Goal: Transaction & Acquisition: Book appointment/travel/reservation

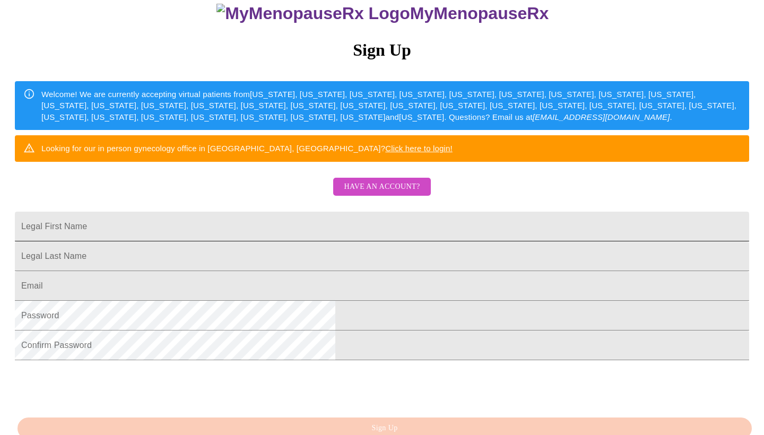
scroll to position [111, 0]
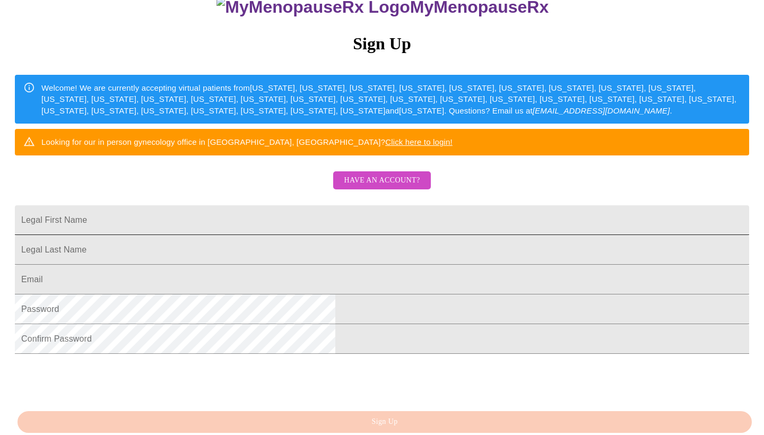
click at [282, 235] on input "Legal First Name" at bounding box center [382, 220] width 734 height 30
type input "Tammy"
drag, startPoint x: 283, startPoint y: 253, endPoint x: 285, endPoint y: 292, distance: 39.8
click at [285, 235] on input "Legal First Name" at bounding box center [382, 220] width 734 height 30
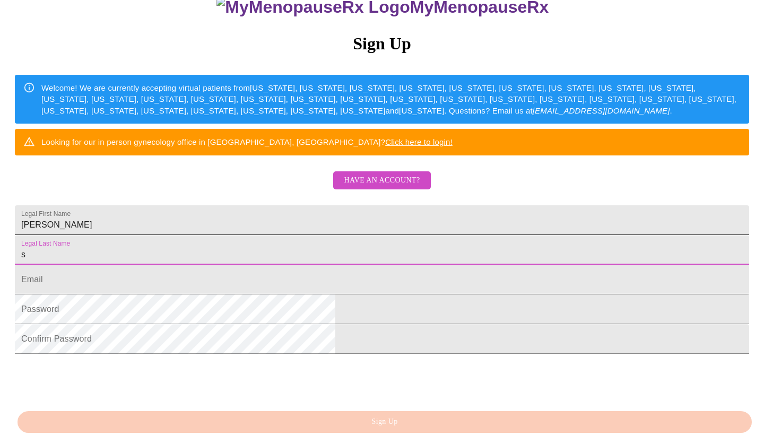
type input "sc"
type input "Schwolsky"
click at [247, 294] on input "Legal First Name" at bounding box center [382, 280] width 734 height 30
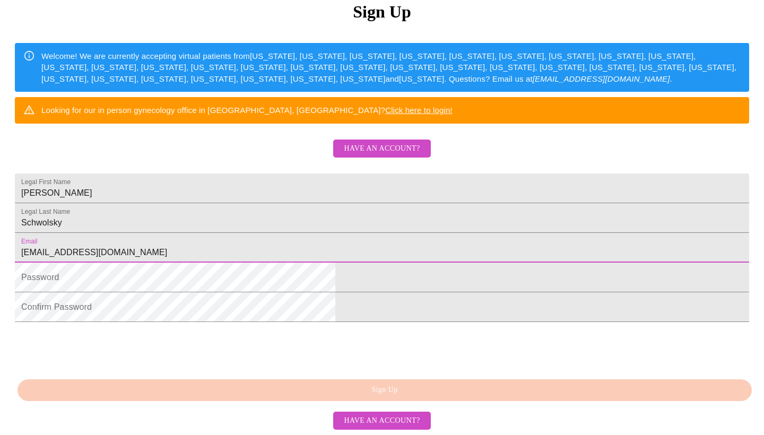
scroll to position [222, 0]
type input "schwolskytammy@gmail.com"
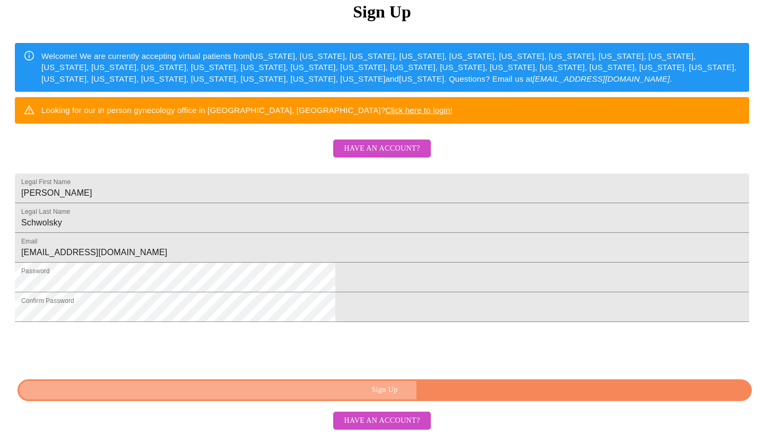
click at [424, 390] on span "Sign Up" at bounding box center [385, 390] width 710 height 13
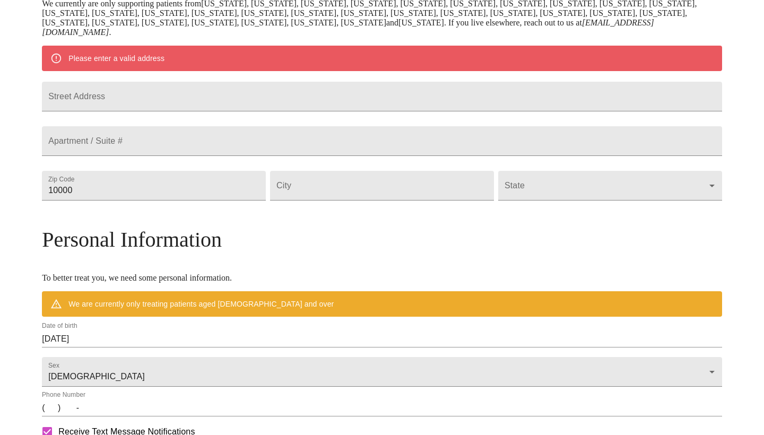
scroll to position [181, 0]
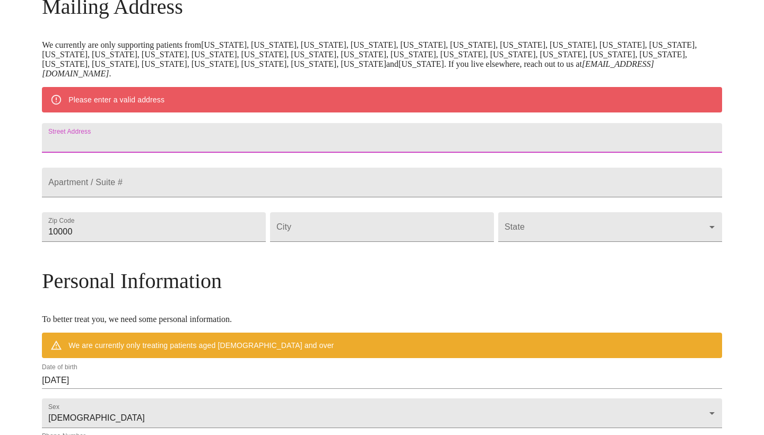
click at [271, 153] on input "Street Address" at bounding box center [382, 138] width 680 height 30
paste input "178 Anderson Road."
type input "178 Anderson Road."
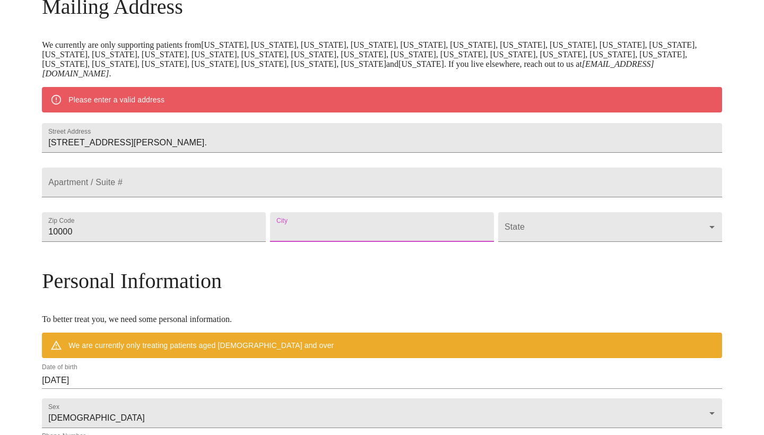
click at [344, 242] on input "Street Address" at bounding box center [382, 227] width 224 height 30
paste input "Martinsburg"
type input "Martinsburg"
click at [499, 252] on body "MyMenopauseRx Welcome to MyMenopauseRx Since it's your first time here, you'll …" at bounding box center [381, 241] width 755 height 837
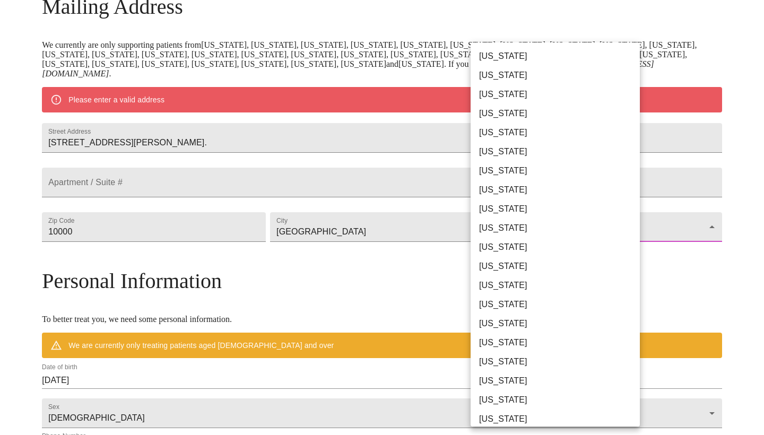
scroll to position [579, 0]
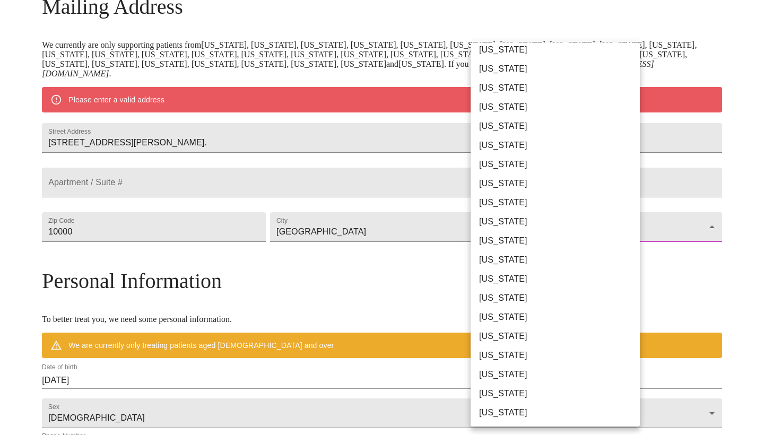
click at [496, 369] on li "West Virginia" at bounding box center [555, 374] width 169 height 19
type input "West Virginia"
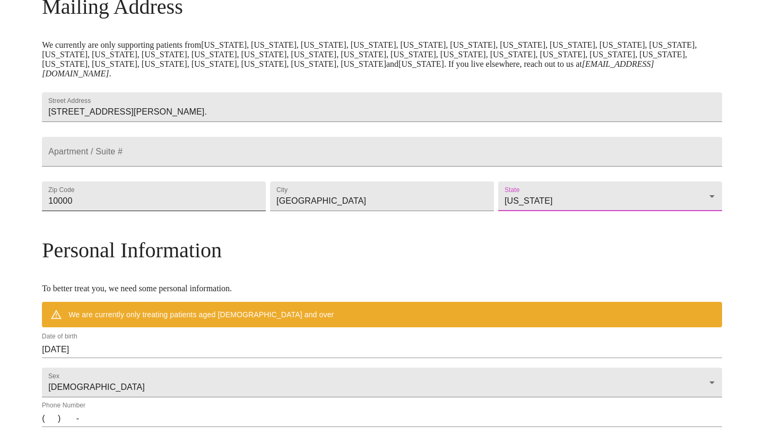
click at [171, 211] on input "10000" at bounding box center [154, 196] width 224 height 30
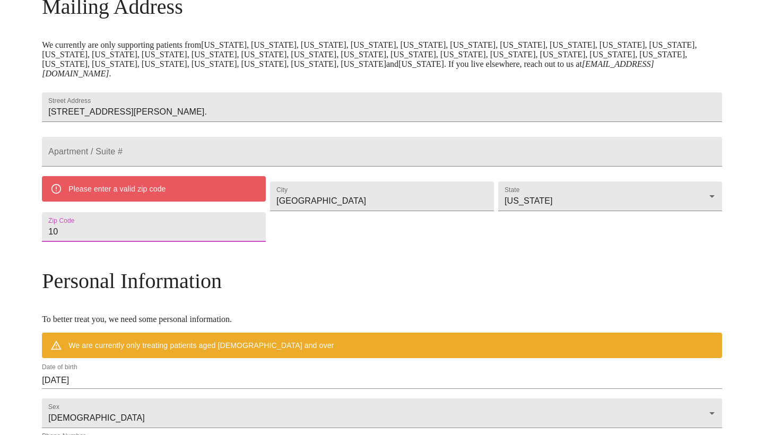
type input "1"
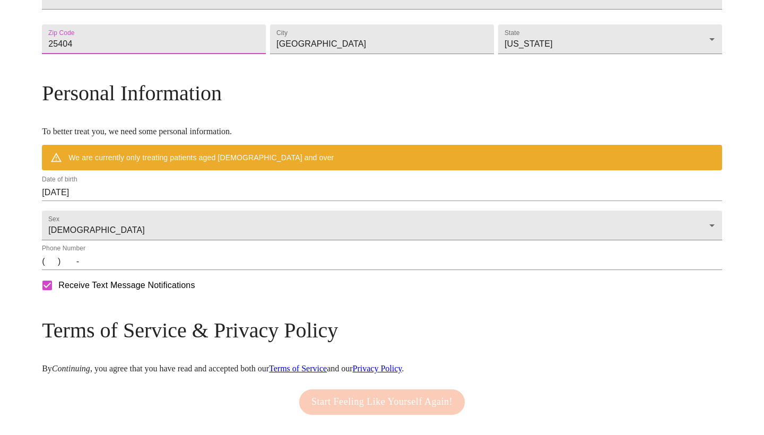
scroll to position [337, 0]
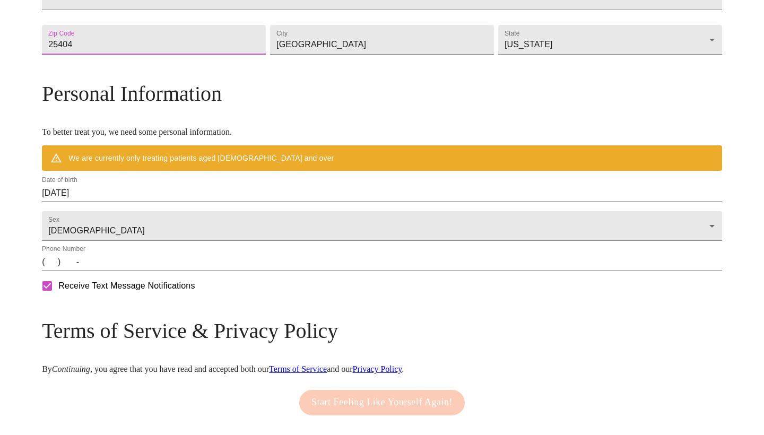
type input "25404"
click at [185, 202] on input "08/14/2025" at bounding box center [382, 193] width 680 height 17
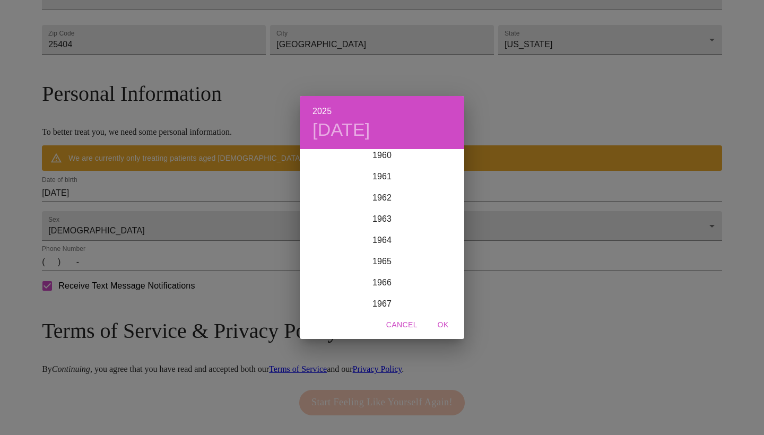
scroll to position [1306, 0]
click at [384, 295] on div "1967" at bounding box center [382, 298] width 164 height 21
click at [436, 170] on div "Mar" at bounding box center [437, 171] width 55 height 40
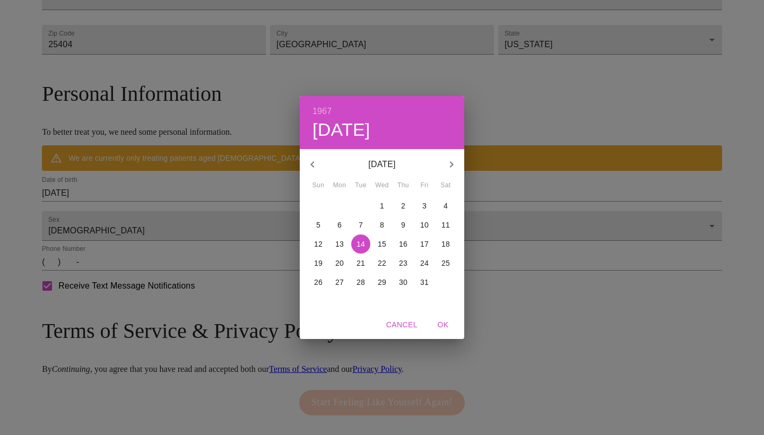
click at [425, 280] on p "31" at bounding box center [424, 282] width 8 height 11
click at [444, 323] on span "OK" at bounding box center [442, 324] width 25 height 13
type input "03/31/1967"
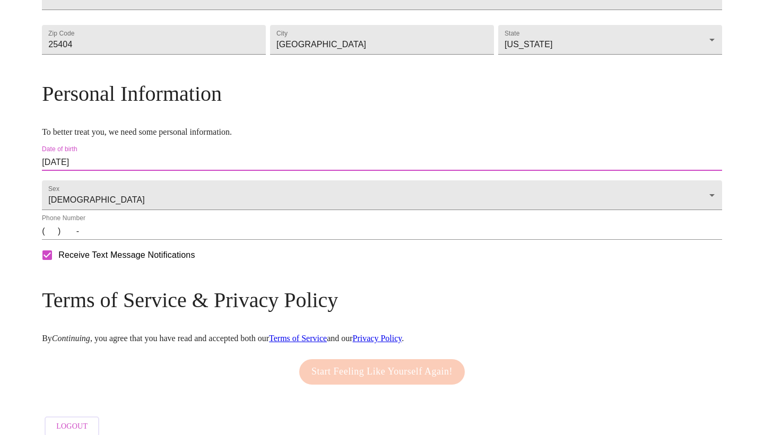
click at [133, 240] on input "(   )    -" at bounding box center [382, 231] width 680 height 17
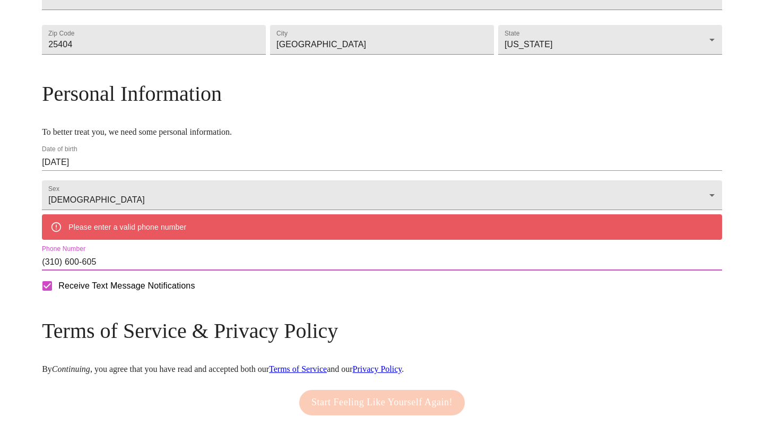
type input "(310) 600-6059"
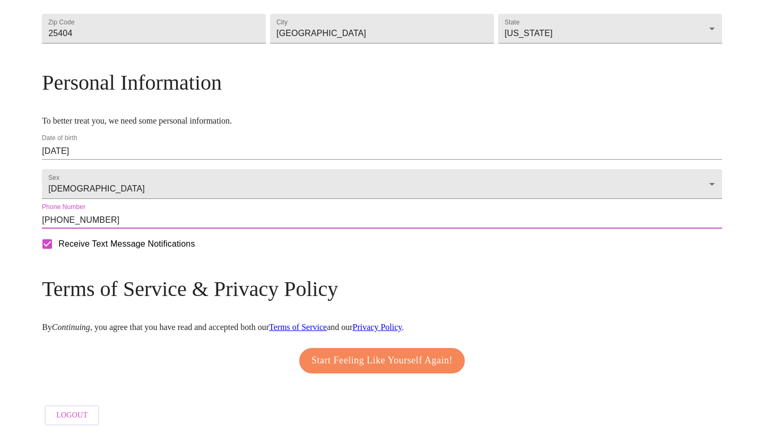
scroll to position [381, 0]
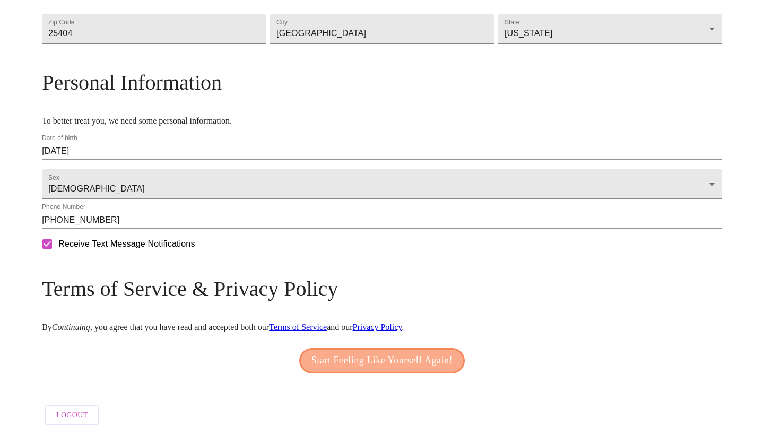
click at [363, 352] on span "Start Feeling Like Yourself Again!" at bounding box center [381, 360] width 141 height 17
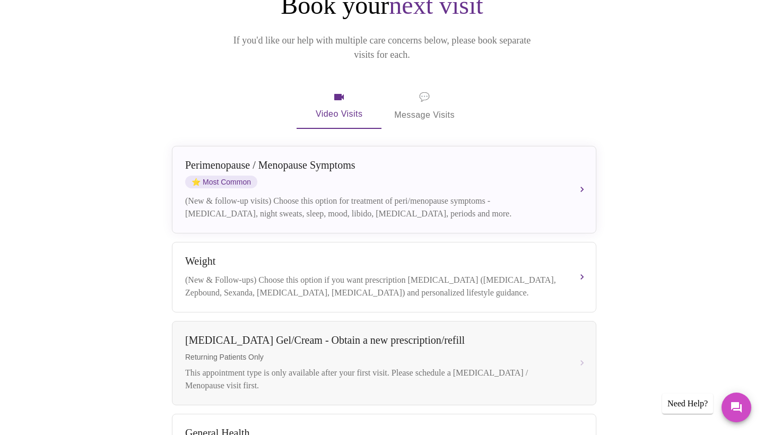
scroll to position [134, 0]
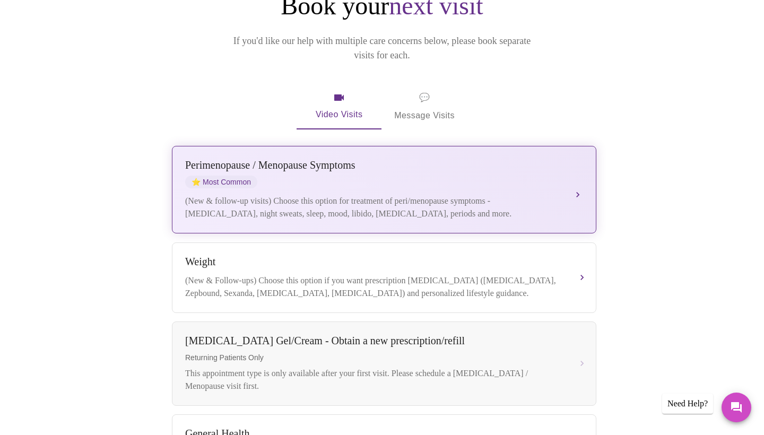
click at [300, 159] on div "Perimenopause / Menopause Symptoms" at bounding box center [373, 165] width 377 height 12
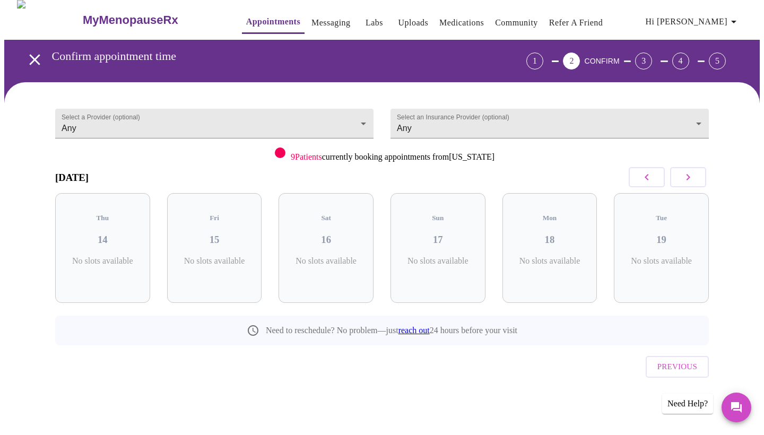
scroll to position [0, 0]
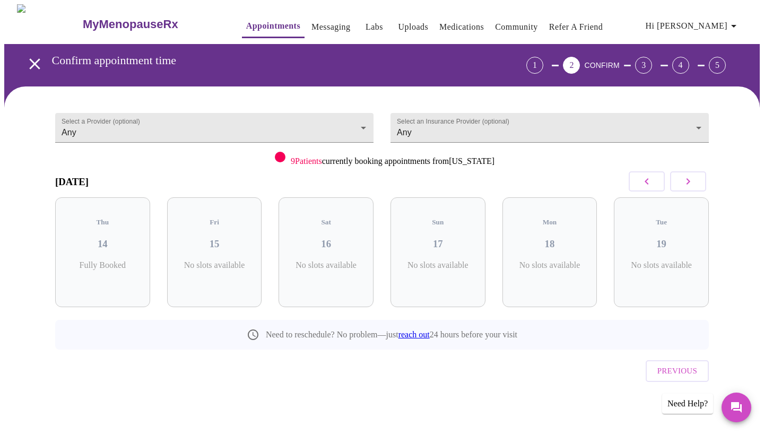
click at [688, 177] on icon "button" at bounding box center [688, 181] width 13 height 13
click at [437, 238] on h3 "28" at bounding box center [438, 244] width 78 height 12
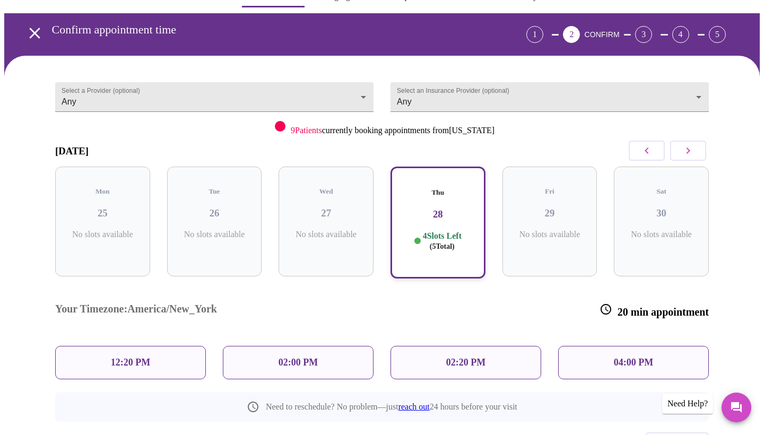
scroll to position [33, 0]
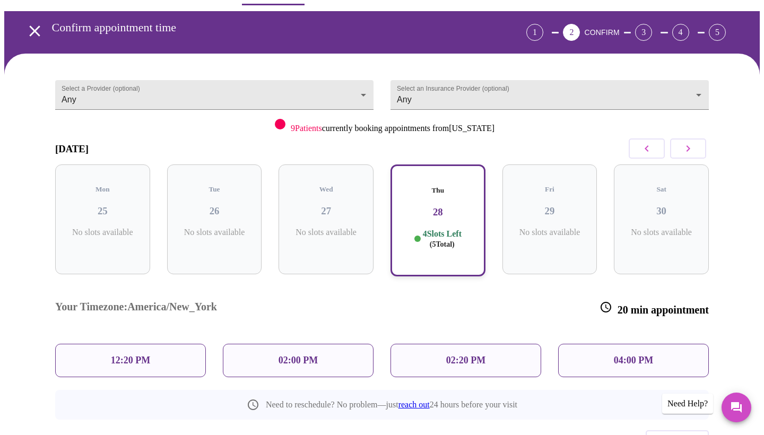
click at [280, 355] on p "02:00 PM" at bounding box center [298, 360] width 39 height 11
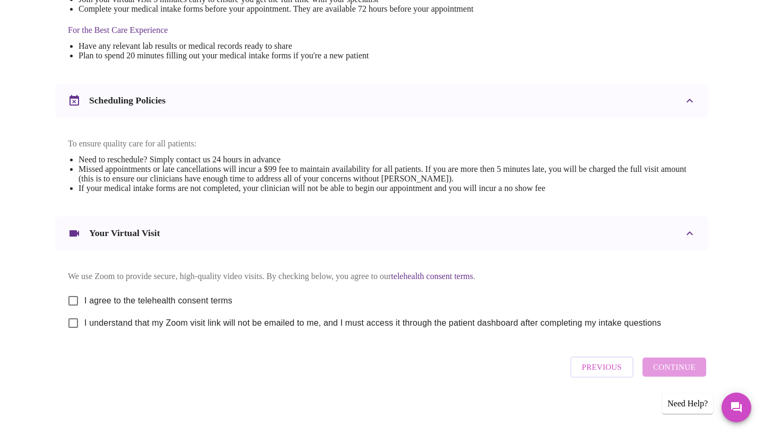
scroll to position [334, 0]
click at [75, 295] on input "I agree to the telehealth consent terms" at bounding box center [73, 301] width 22 height 22
checkbox input "true"
click at [75, 318] on input "I understand that my Zoom visit link will not be emailed to me, and I must acce…" at bounding box center [73, 323] width 22 height 22
checkbox input "true"
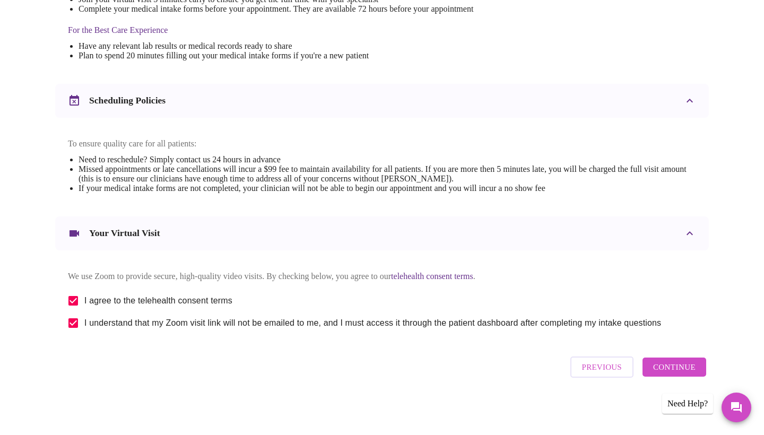
click at [664, 373] on span "Continue" at bounding box center [674, 367] width 42 height 14
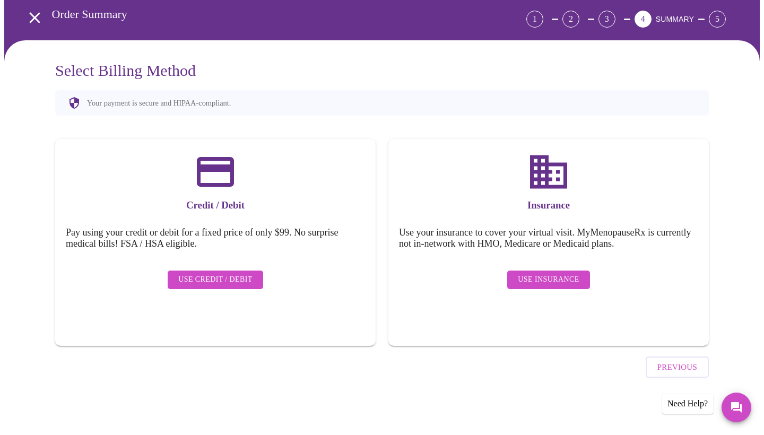
scroll to position [16, 0]
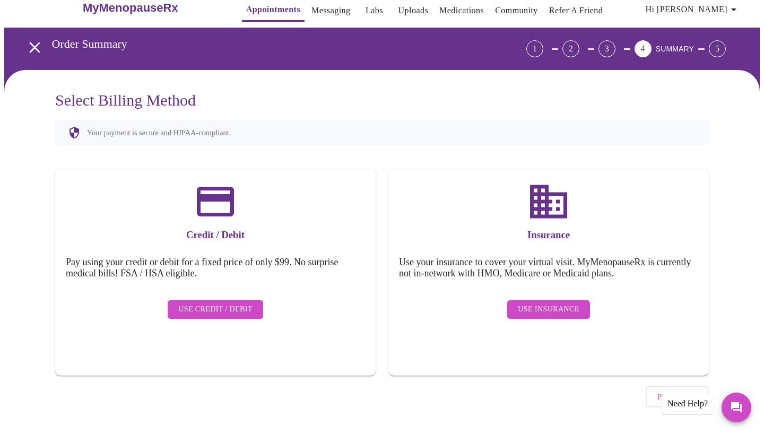
click at [211, 303] on span "Use Credit / Debit" at bounding box center [215, 309] width 74 height 13
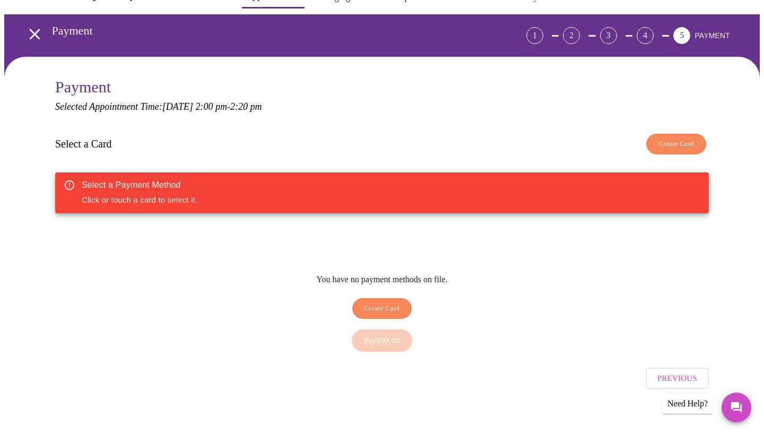
scroll to position [29, 0]
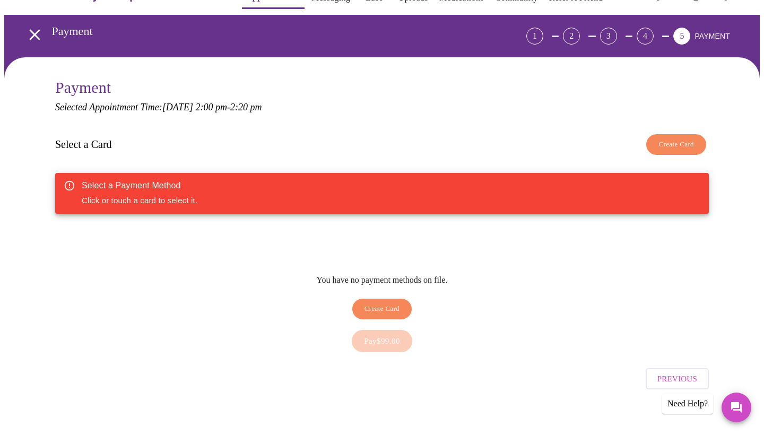
click at [397, 303] on span "Create Card" at bounding box center [382, 309] width 36 height 12
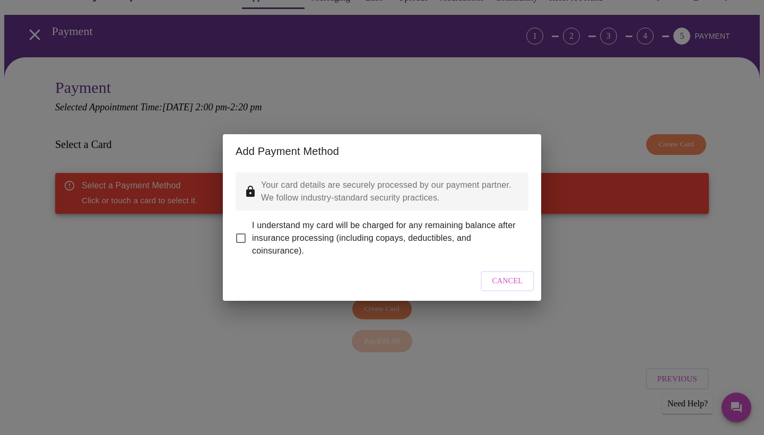
click at [239, 229] on input "I understand my card will be charged for any remaining balance after insurance …" at bounding box center [241, 238] width 22 height 22
checkbox input "true"
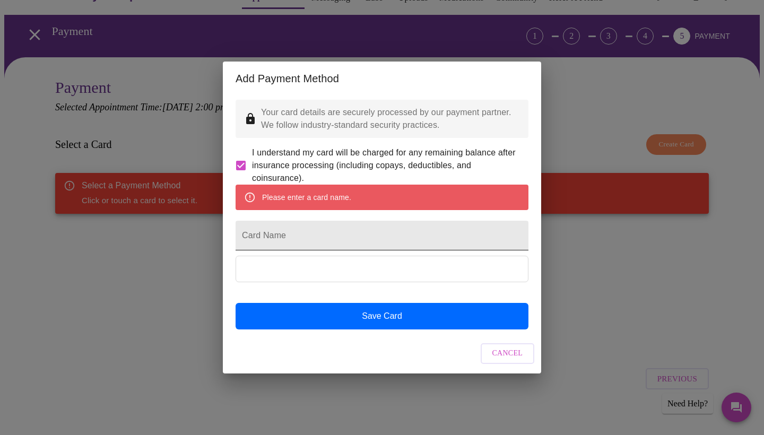
click at [309, 239] on input "Card Name" at bounding box center [382, 236] width 293 height 30
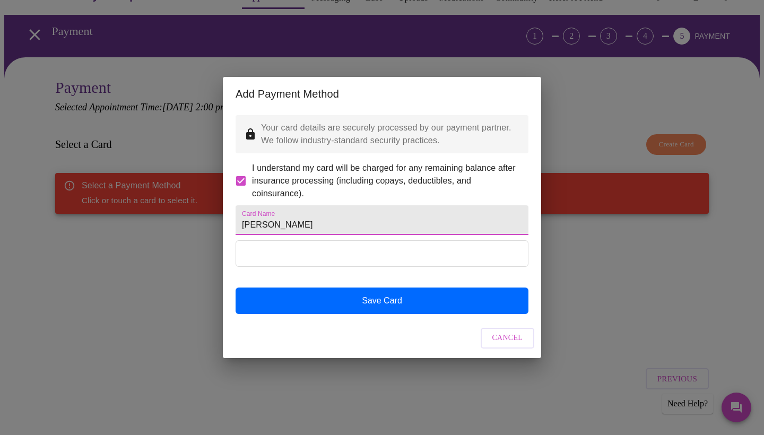
type input "Tammy Schwolsky"
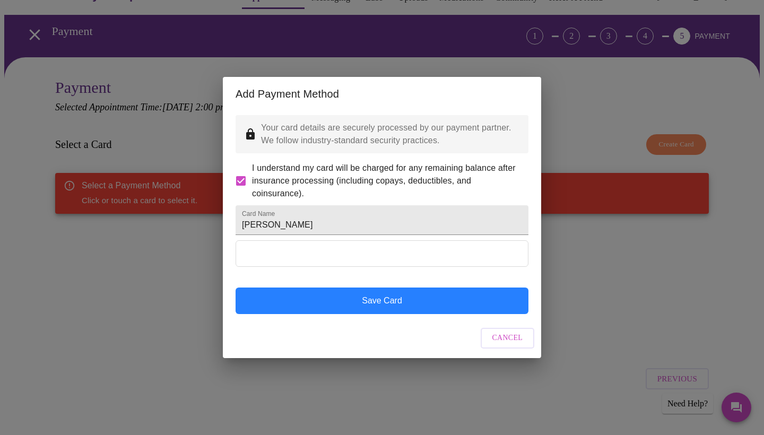
click at [369, 313] on button "Save Card" at bounding box center [382, 301] width 293 height 27
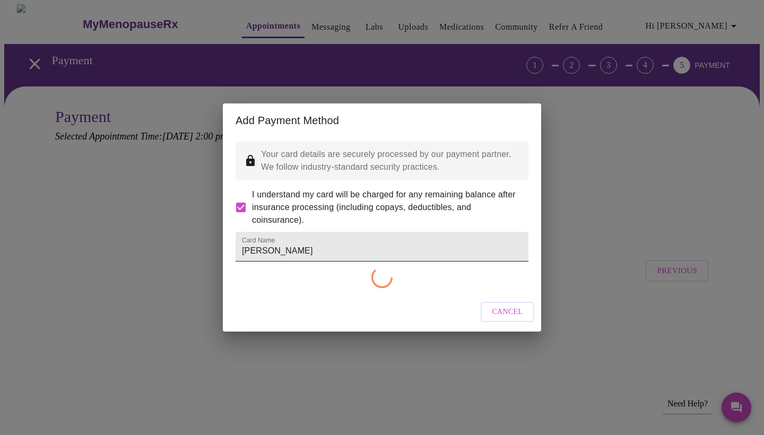
checkbox input "false"
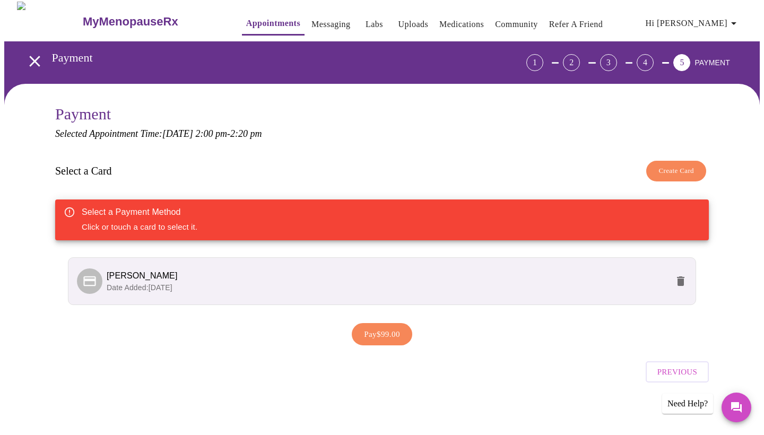
scroll to position [2, 0]
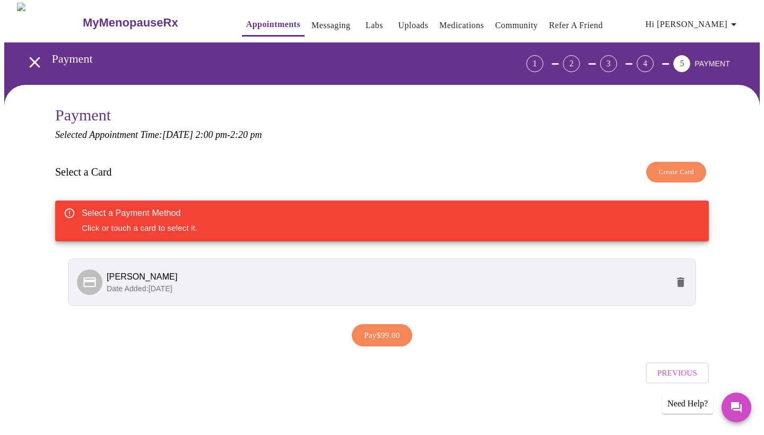
click at [393, 336] on span "Pay $99.00" at bounding box center [382, 335] width 36 height 14
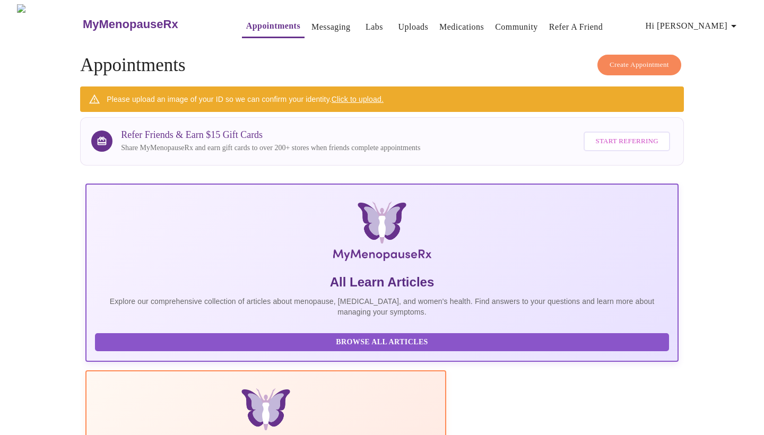
click at [351, 95] on link "Click to upload." at bounding box center [358, 99] width 52 height 8
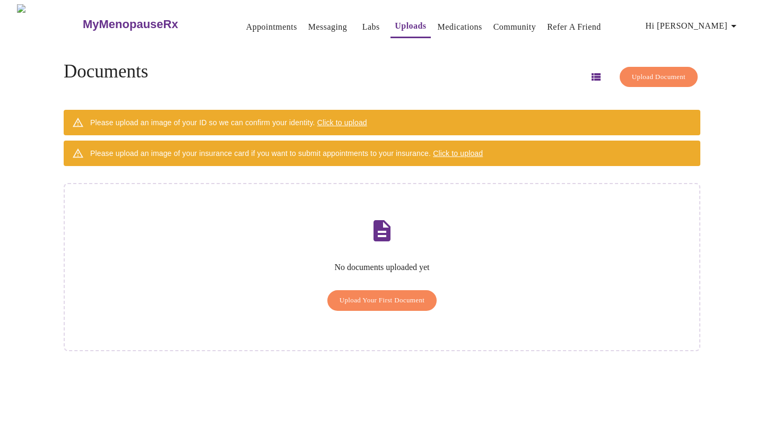
click at [367, 294] on span "Upload Your First Document" at bounding box center [382, 300] width 85 height 12
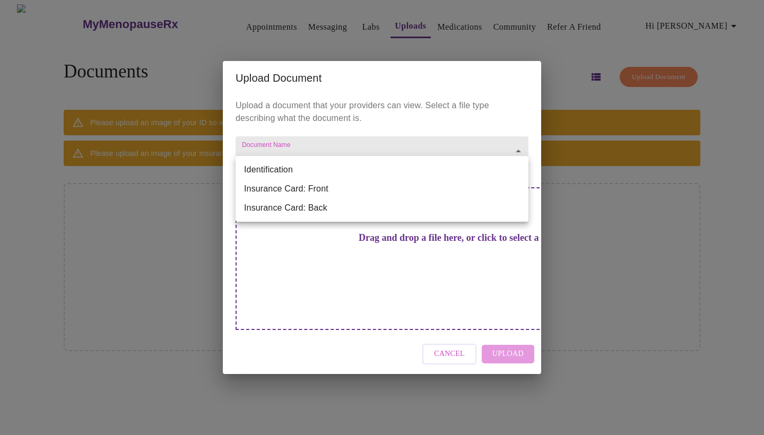
click at [292, 171] on body "MyMenopauseRx Appointments Messaging Labs Uploads Medications Community Refer a…" at bounding box center [381, 221] width 755 height 435
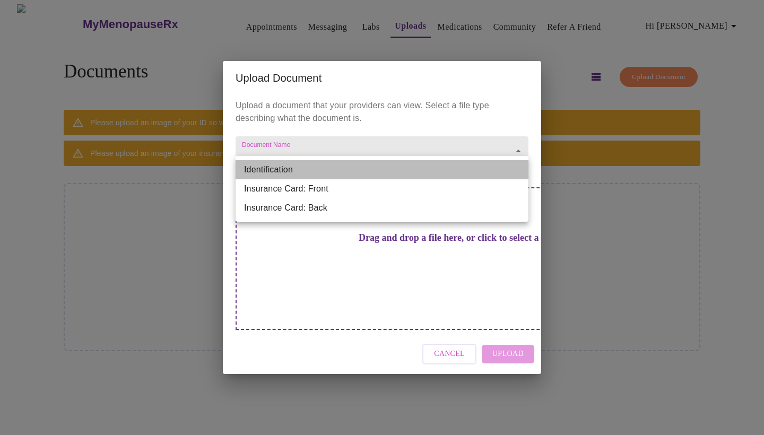
click at [292, 171] on li "Identification" at bounding box center [382, 169] width 293 height 19
type input "Identification"
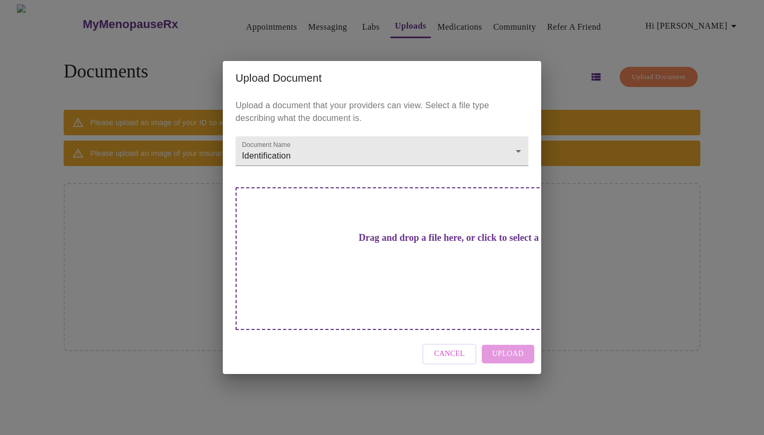
click at [364, 243] on h3 "Drag and drop a file here, or click to select a file" at bounding box center [456, 237] width 293 height 11
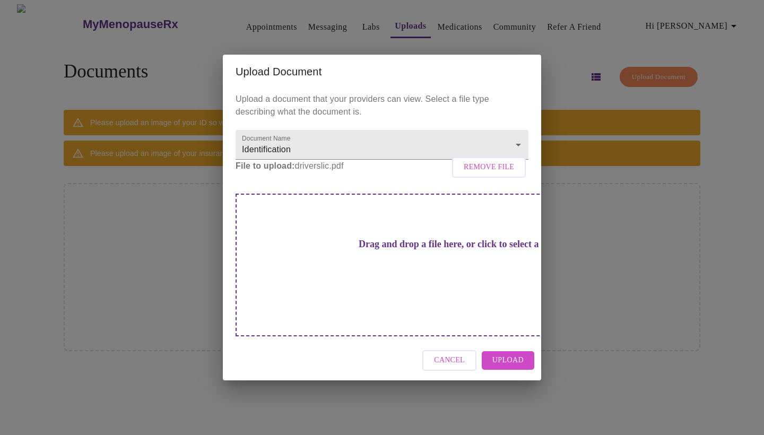
click at [503, 354] on span "Upload" at bounding box center [507, 360] width 31 height 13
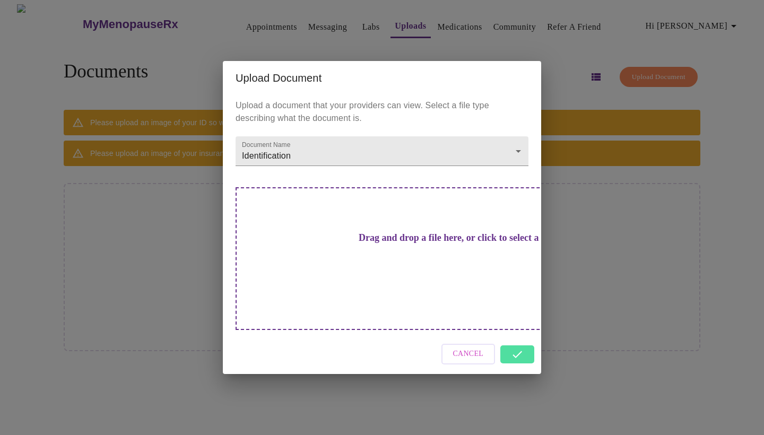
click at [375, 244] on h3 "Drag and drop a file here, or click to select a file" at bounding box center [456, 237] width 293 height 11
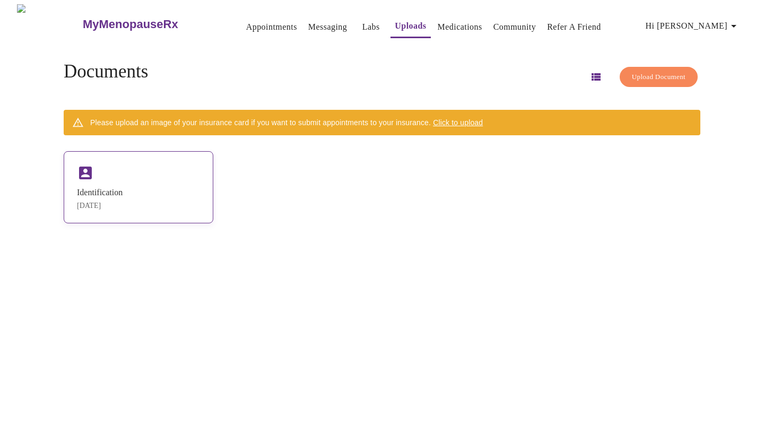
click at [104, 188] on div "Identification" at bounding box center [100, 193] width 46 height 10
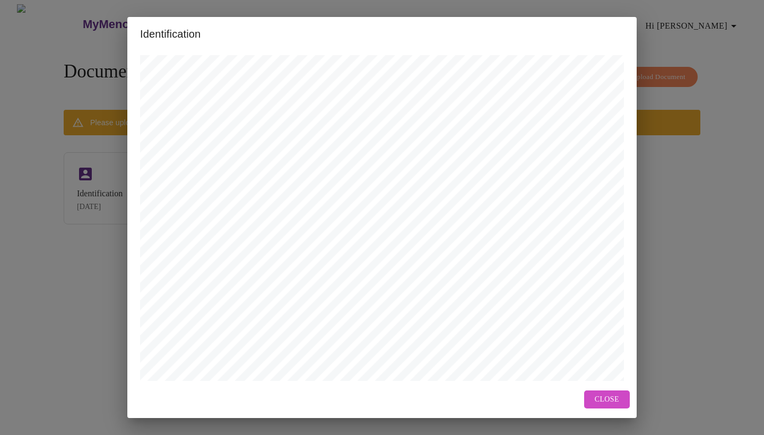
click at [611, 395] on span "Close" at bounding box center [607, 399] width 24 height 13
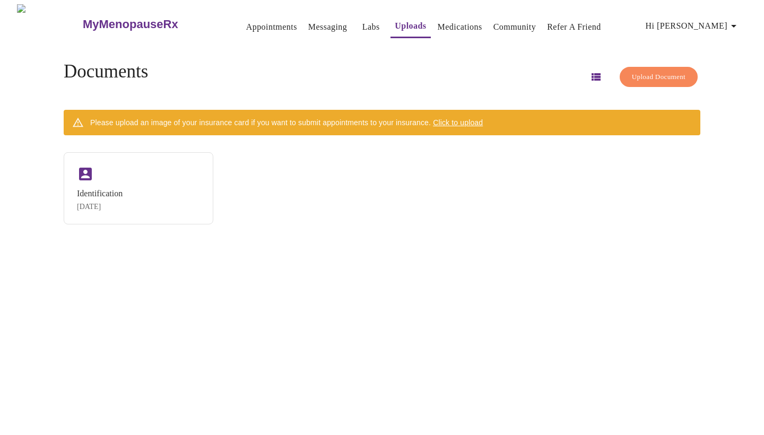
click at [632, 77] on span "Upload Document" at bounding box center [659, 77] width 54 height 12
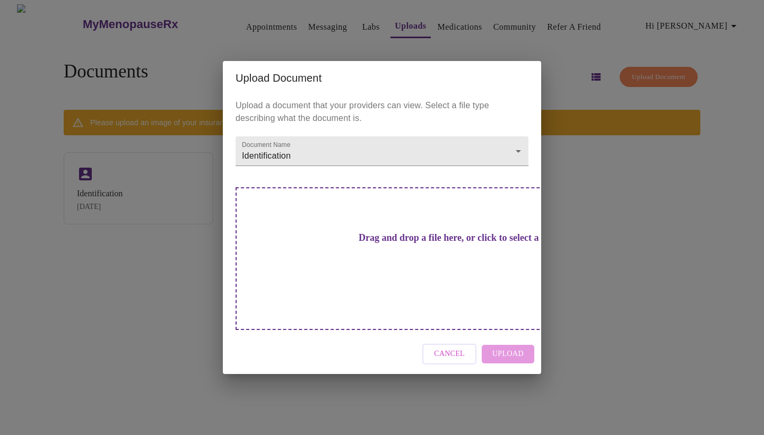
click at [560, 285] on div "Upload Document Upload a document that your providers can view. Select a file t…" at bounding box center [382, 217] width 764 height 435
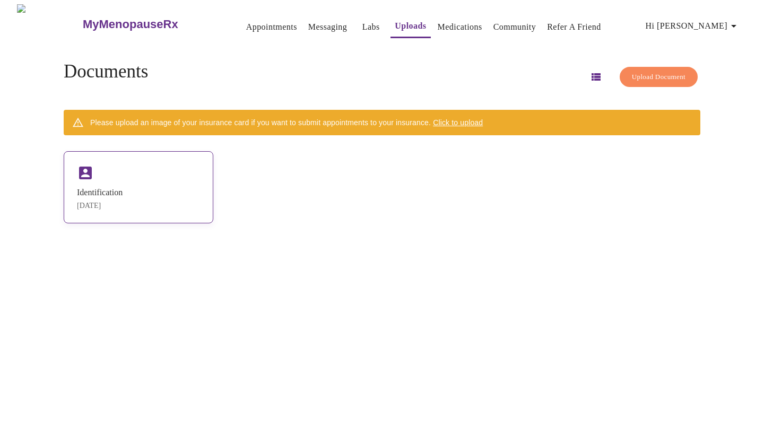
click at [123, 188] on div "Identification" at bounding box center [100, 193] width 46 height 10
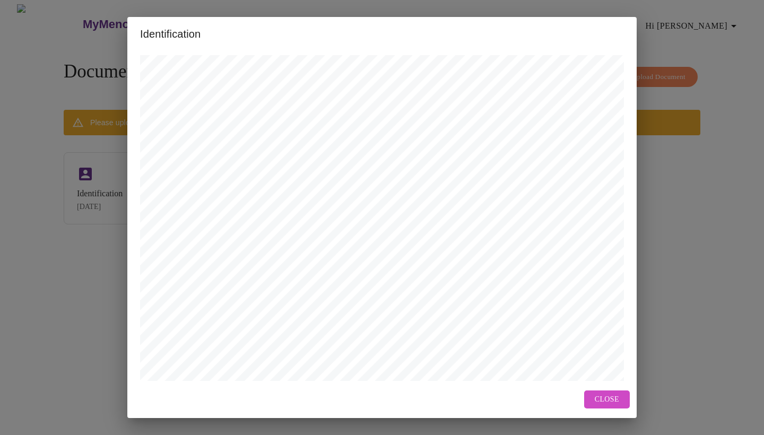
click at [51, 324] on div "Identification Open in New Window Close" at bounding box center [382, 217] width 764 height 435
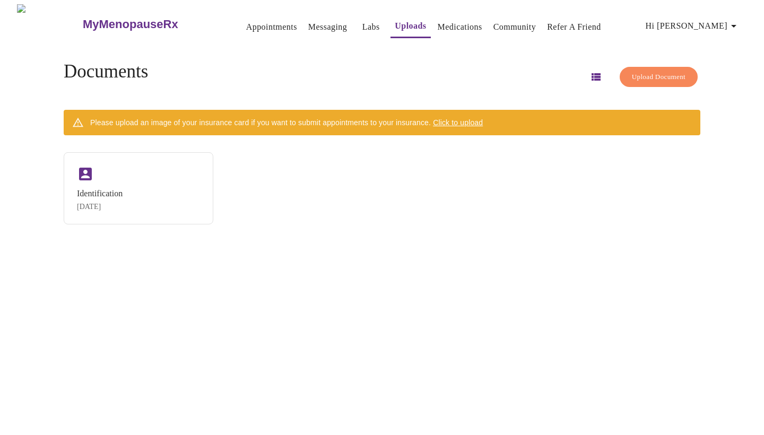
click at [718, 26] on span "Hi [PERSON_NAME]" at bounding box center [693, 26] width 94 height 15
click at [455, 77] on div at bounding box center [382, 217] width 764 height 435
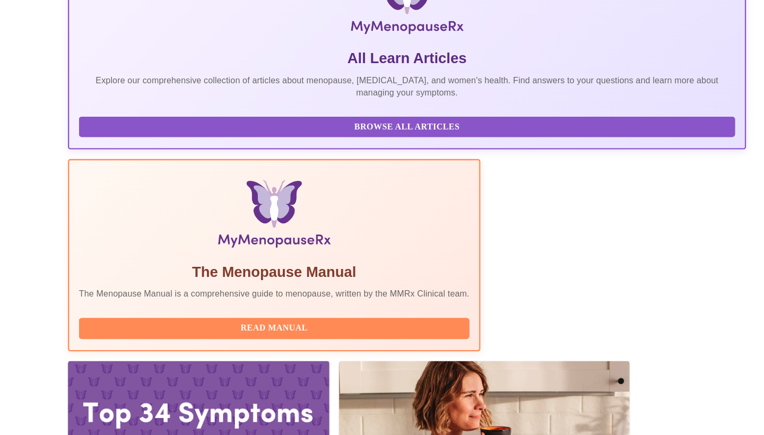
scroll to position [145, 0]
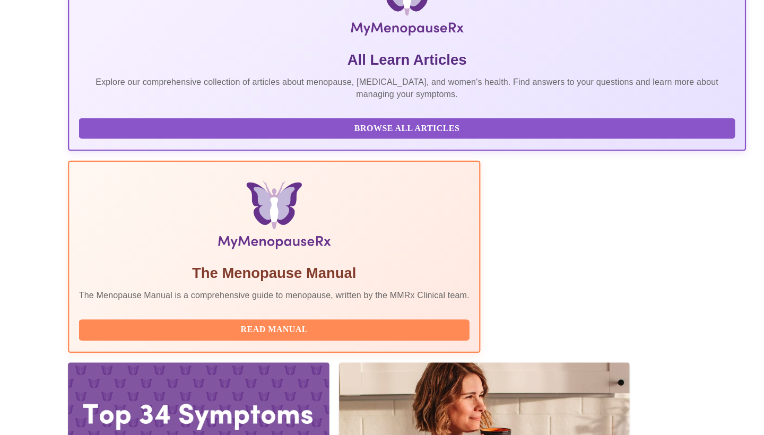
drag, startPoint x: 136, startPoint y: 231, endPoint x: 277, endPoint y: 237, distance: 141.8
copy h3 "Larissa Wright, MSN, APRN, FNP-"
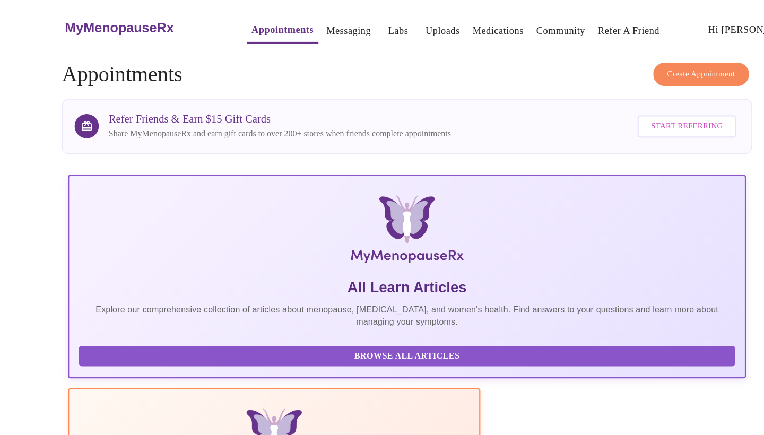
scroll to position [0, 0]
click at [366, 20] on link "Labs" at bounding box center [375, 27] width 18 height 15
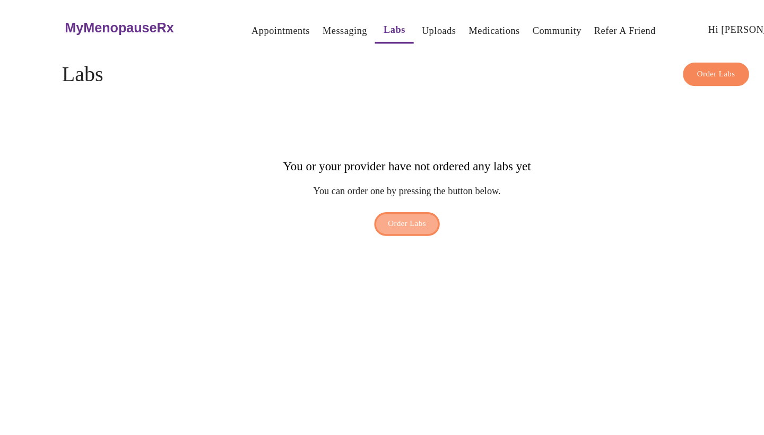
click at [366, 190] on span "Order Labs" at bounding box center [382, 196] width 33 height 12
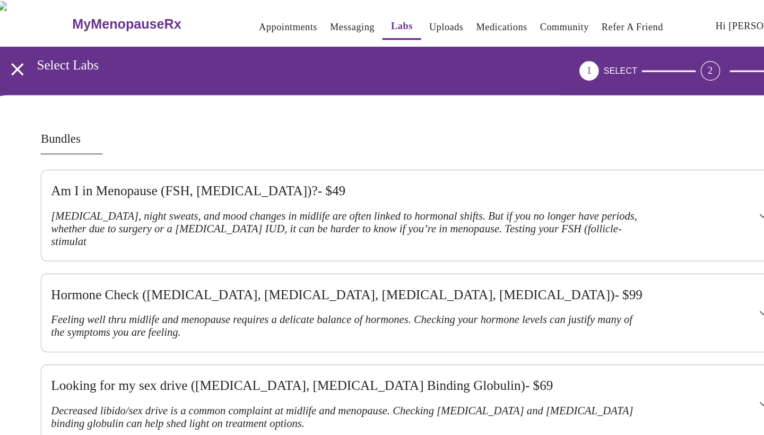
scroll to position [2, 0]
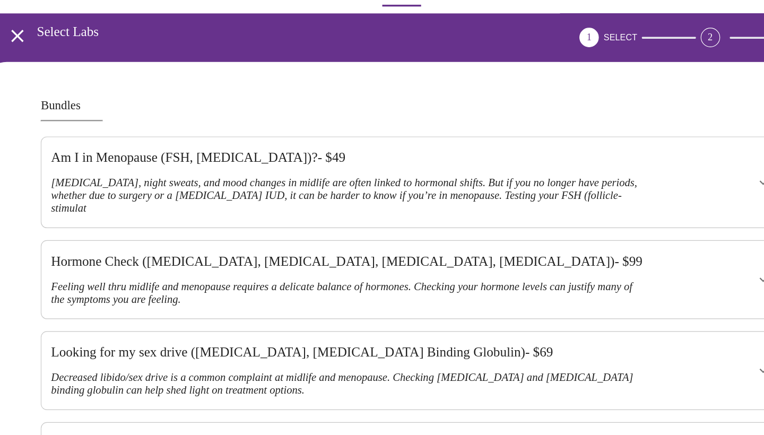
click at [191, 275] on h3 "Feeling well thru midlife and menopause requires a delicate balance of hormones…" at bounding box center [324, 286] width 520 height 22
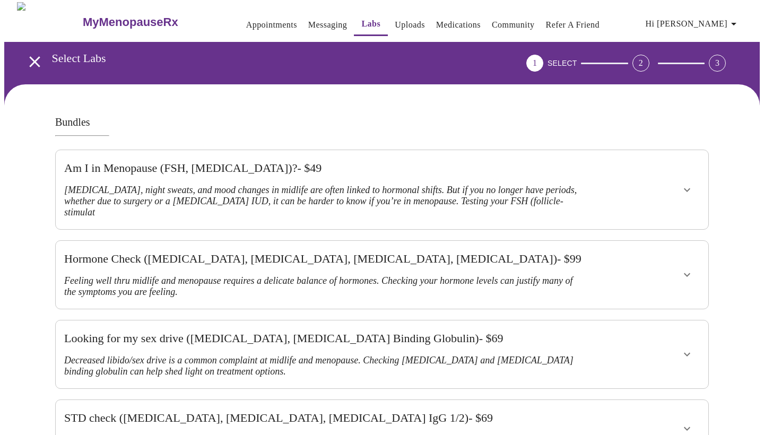
click at [685, 268] on icon "show more" at bounding box center [687, 274] width 13 height 13
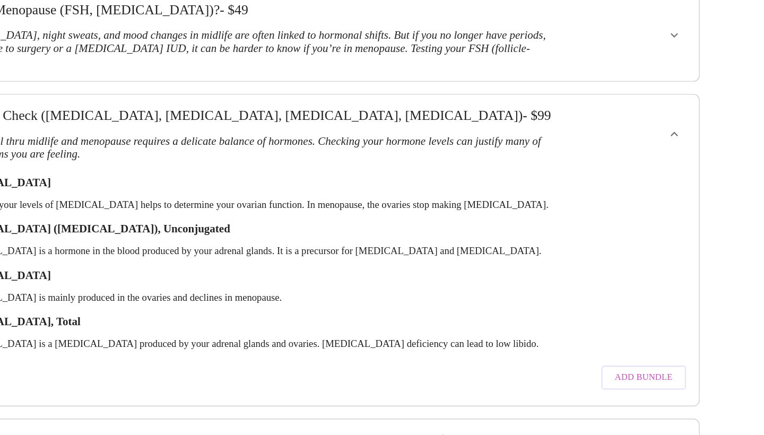
scroll to position [101, 0]
click at [636, 378] on span "Add Bundle" at bounding box center [660, 384] width 49 height 13
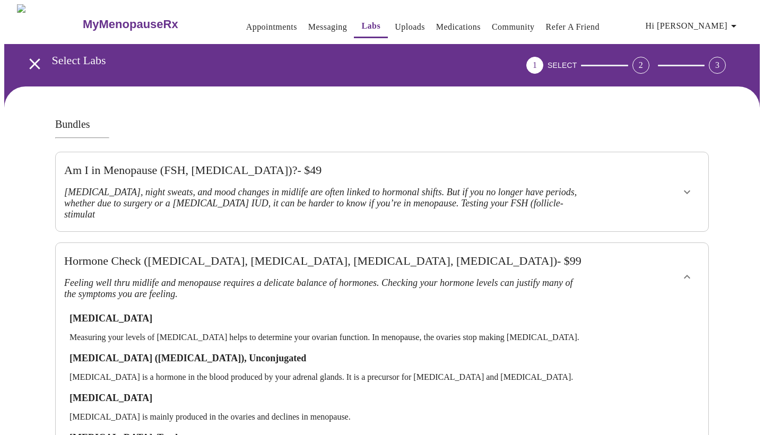
scroll to position [0, 0]
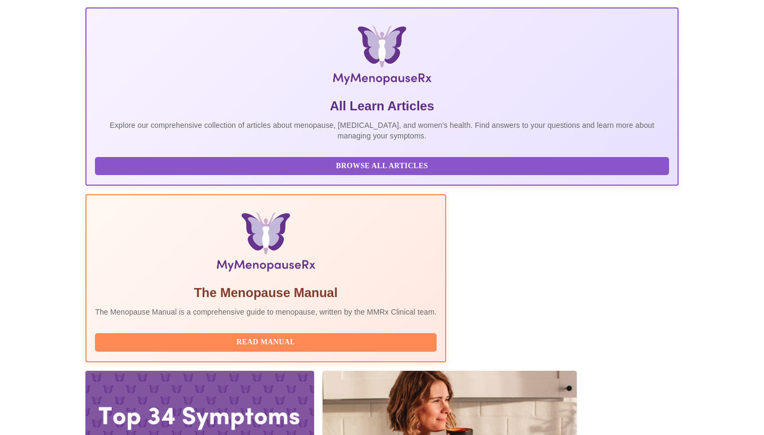
scroll to position [145, 0]
